Goal: Information Seeking & Learning: Learn about a topic

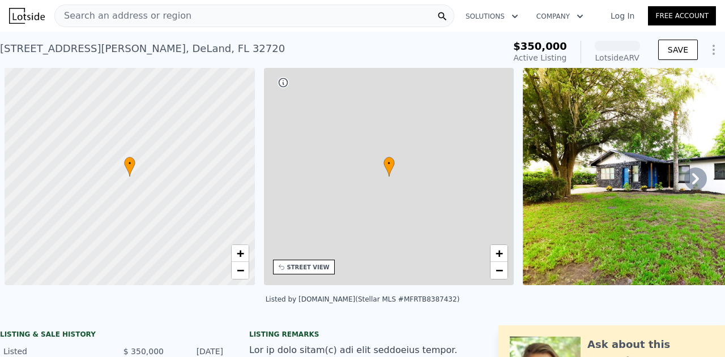
scroll to position [0, 5]
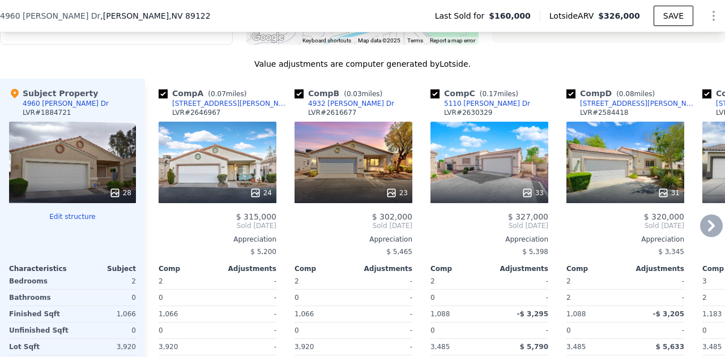
scroll to position [1300, 0]
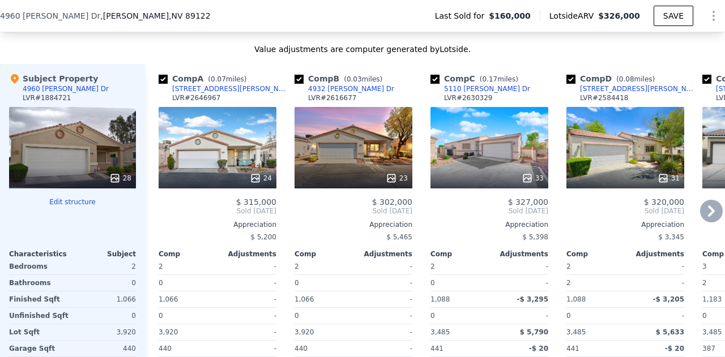
click at [379, 130] on div "23" at bounding box center [353, 148] width 118 height 82
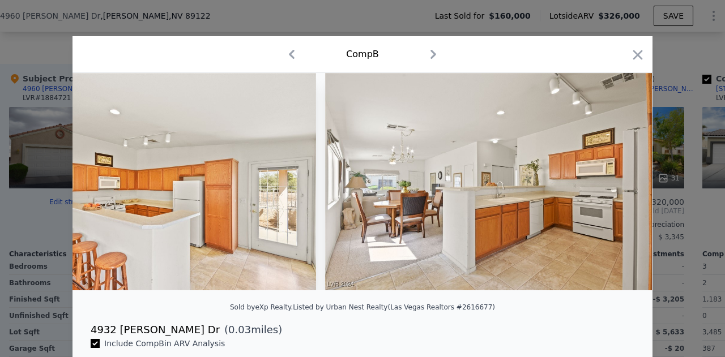
scroll to position [0, 2506]
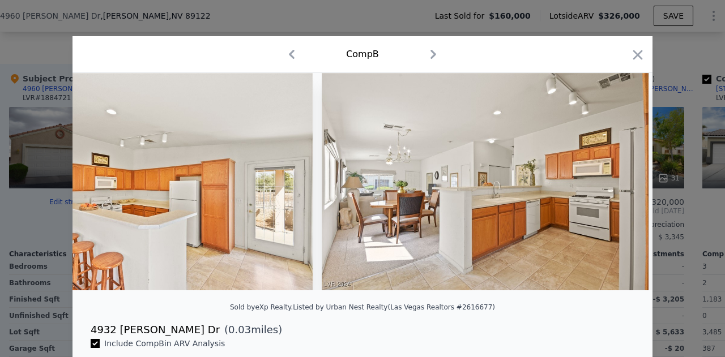
click at [623, 50] on div "Comp B" at bounding box center [363, 54] width 562 height 18
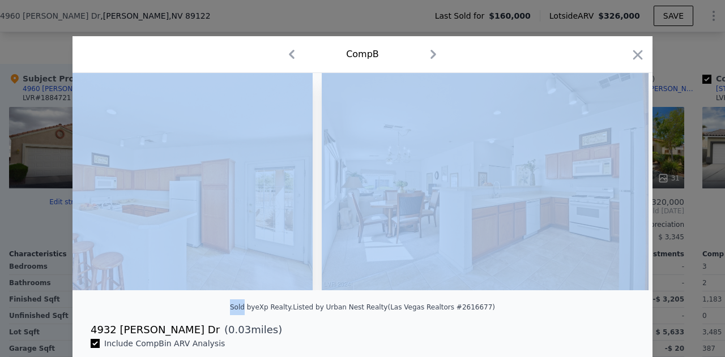
drag, startPoint x: 623, startPoint y: 50, endPoint x: 641, endPoint y: 64, distance: 22.2
click at [641, 64] on div "Comp B" at bounding box center [362, 54] width 580 height 37
click at [638, 60] on icon "button" at bounding box center [637, 55] width 16 height 16
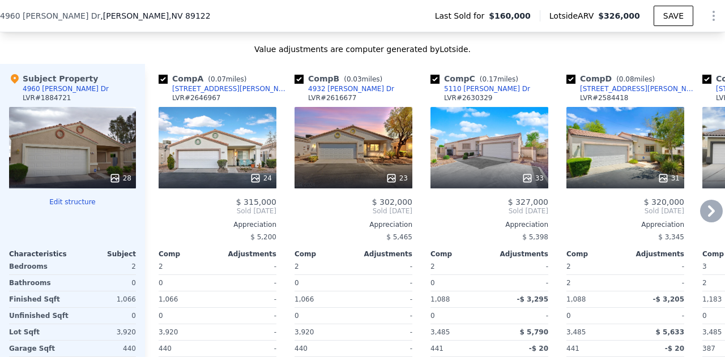
click at [208, 128] on div "24" at bounding box center [217, 148] width 118 height 82
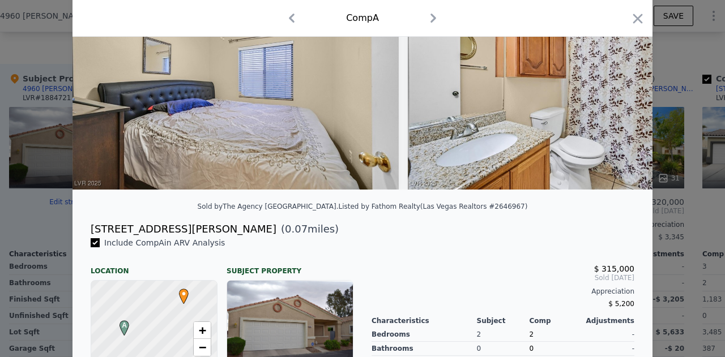
scroll to position [106, 0]
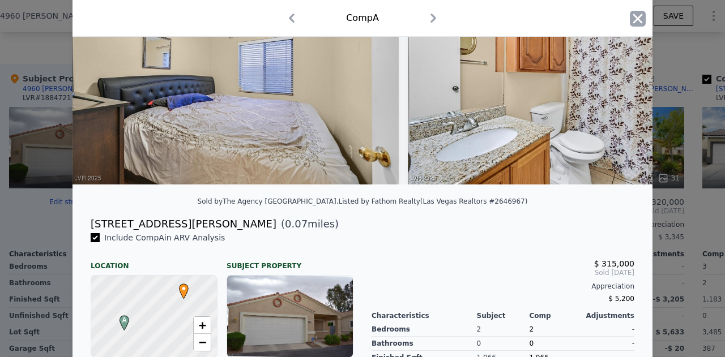
click at [639, 16] on icon "button" at bounding box center [637, 19] width 16 height 16
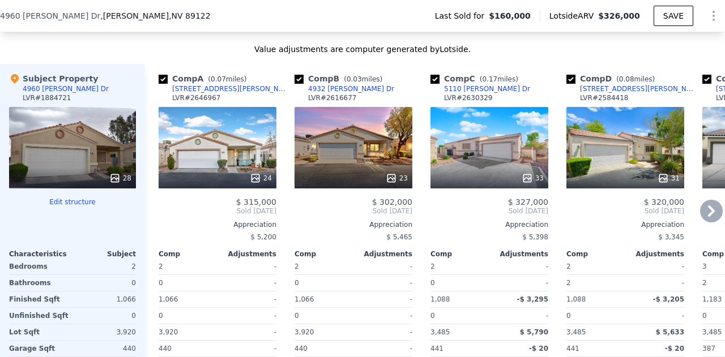
click at [635, 160] on div "31" at bounding box center [625, 148] width 118 height 82
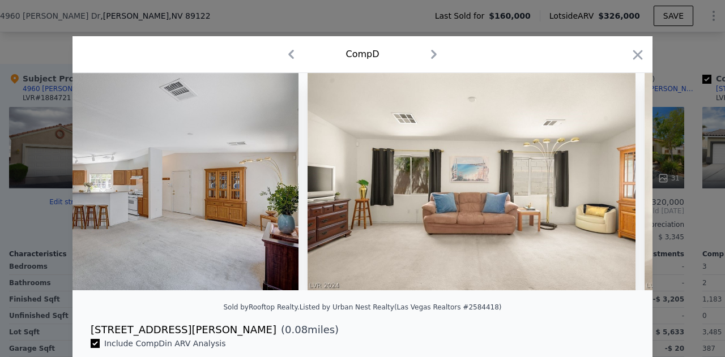
scroll to position [0, 1450]
click at [629, 54] on icon "button" at bounding box center [637, 55] width 16 height 16
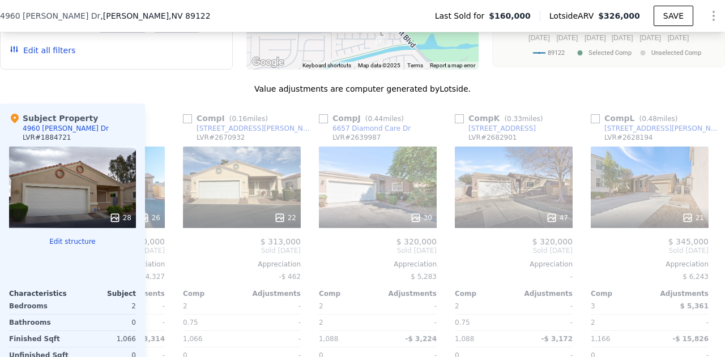
scroll to position [0, 1086]
